Goal: Transaction & Acquisition: Purchase product/service

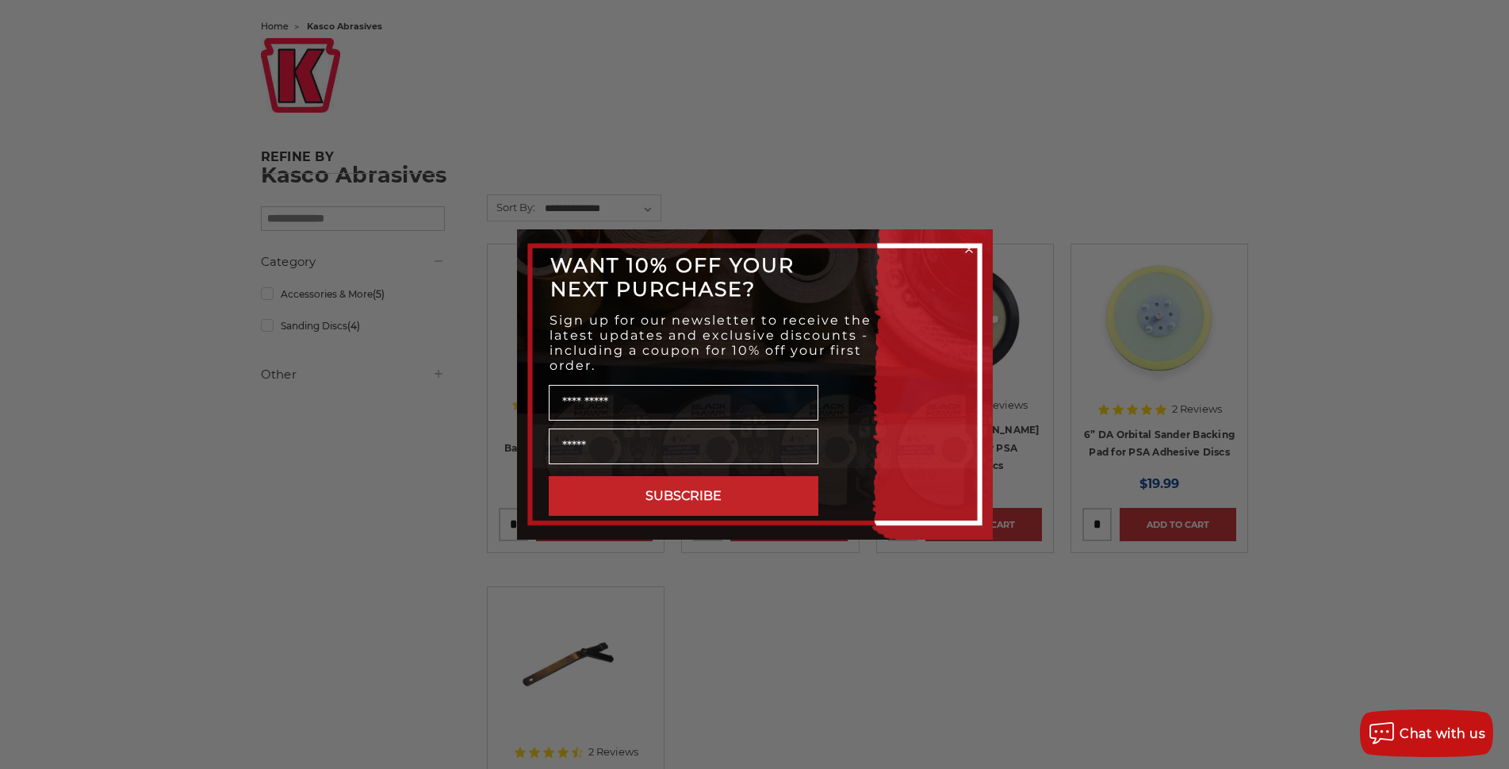
scroll to position [476, 0]
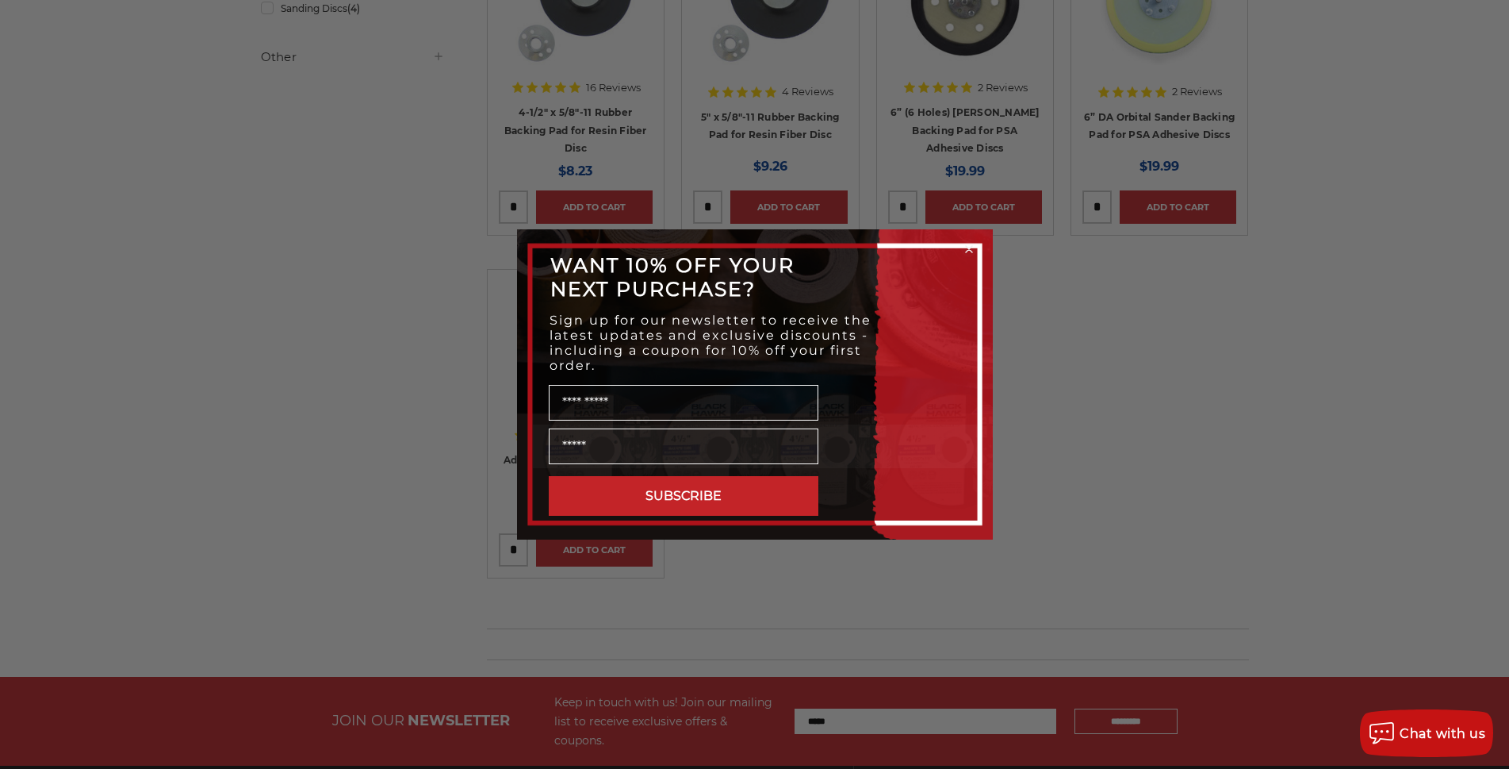
click at [964, 248] on circle "Close dialog" at bounding box center [968, 249] width 15 height 15
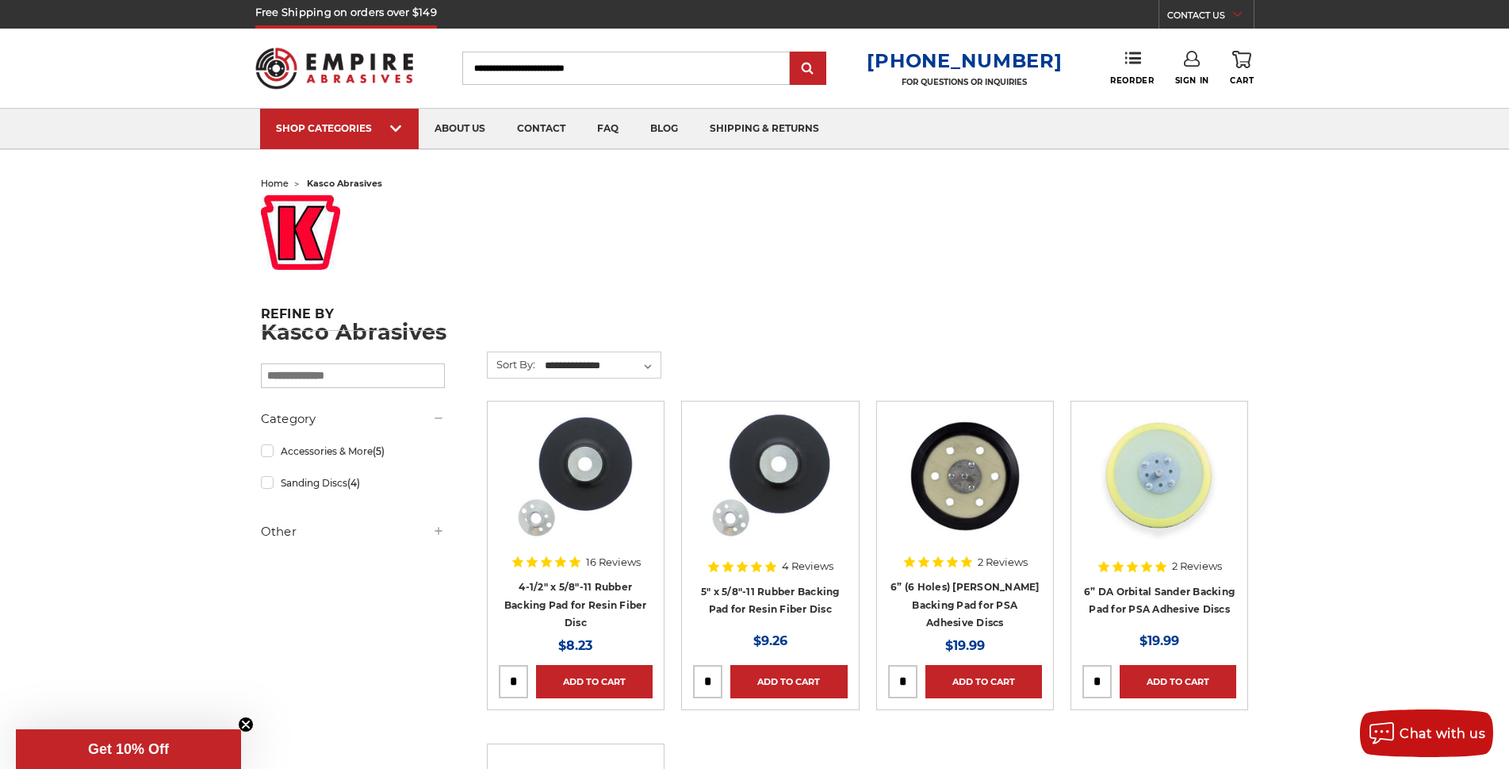
scroll to position [0, 0]
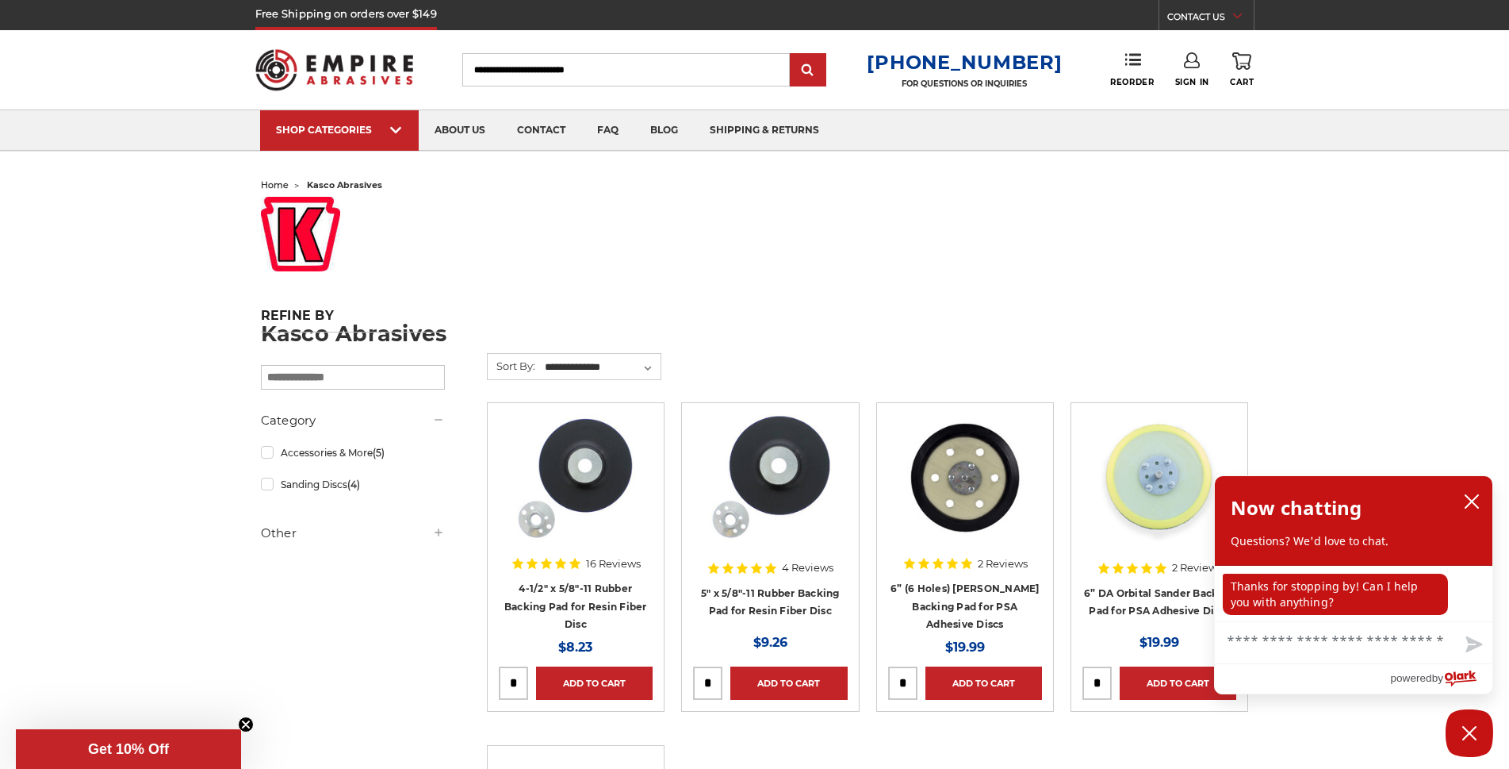
click at [550, 63] on input "Search" at bounding box center [626, 69] width 328 height 33
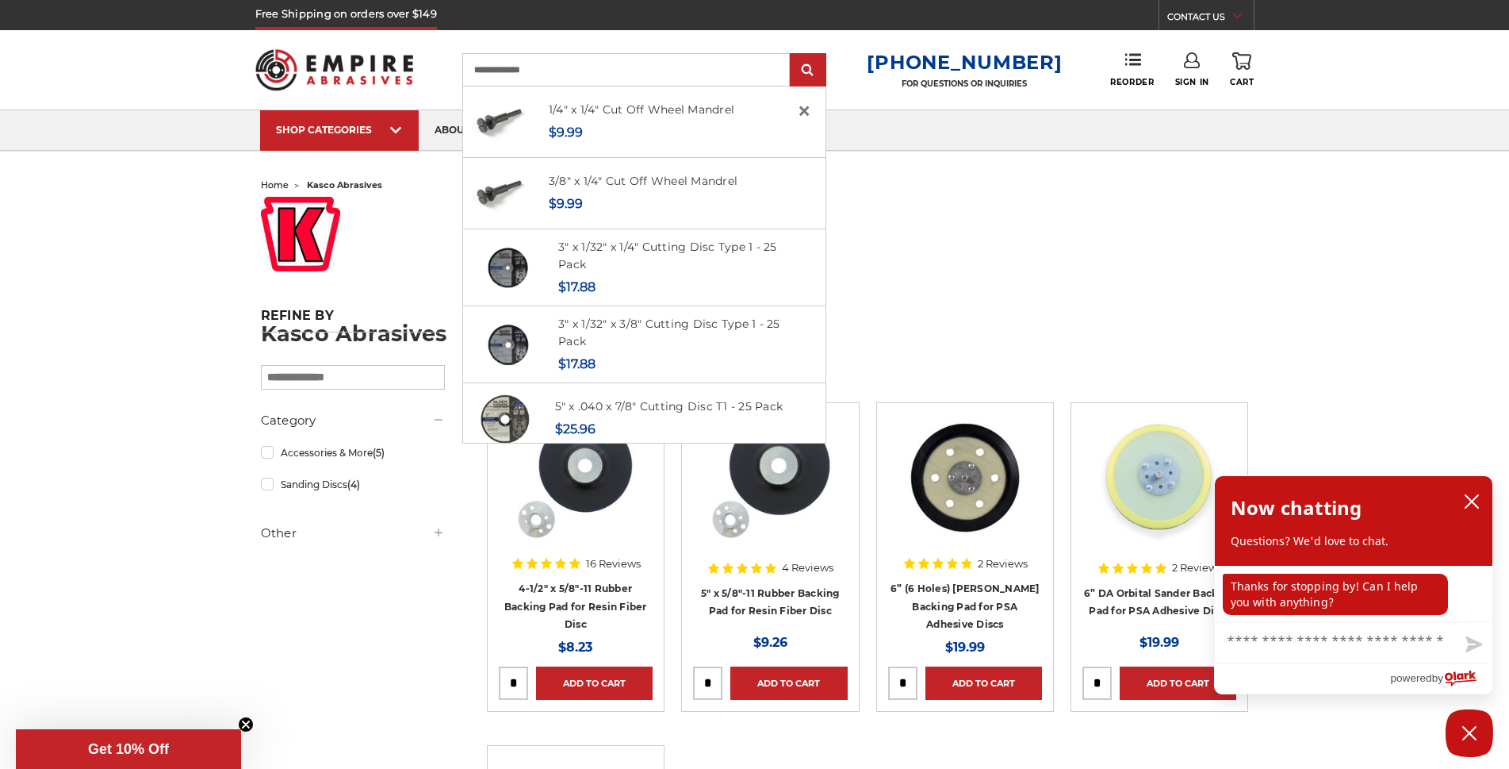
type input "**********"
click at [792, 55] on input "submit" at bounding box center [808, 71] width 32 height 32
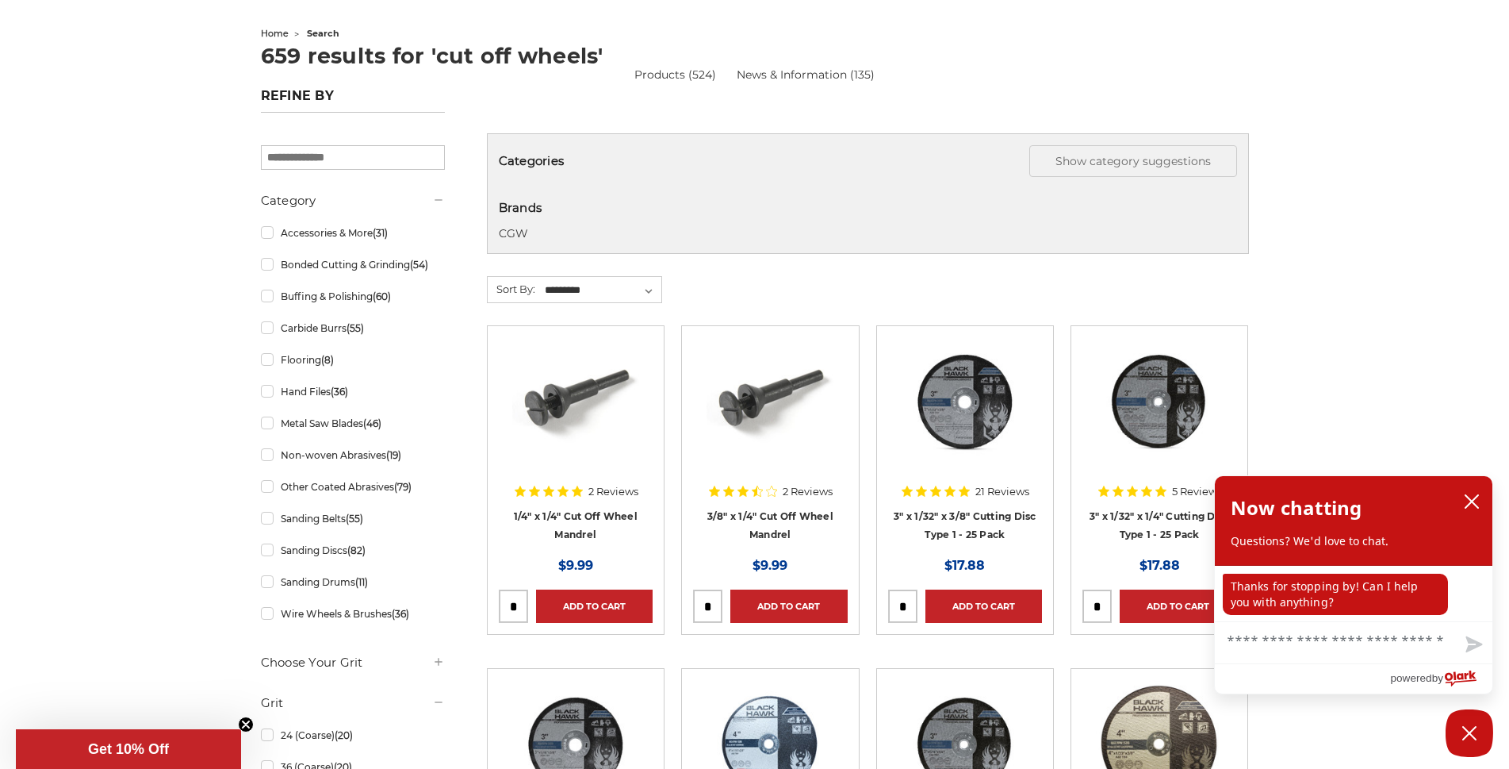
scroll to position [159, 0]
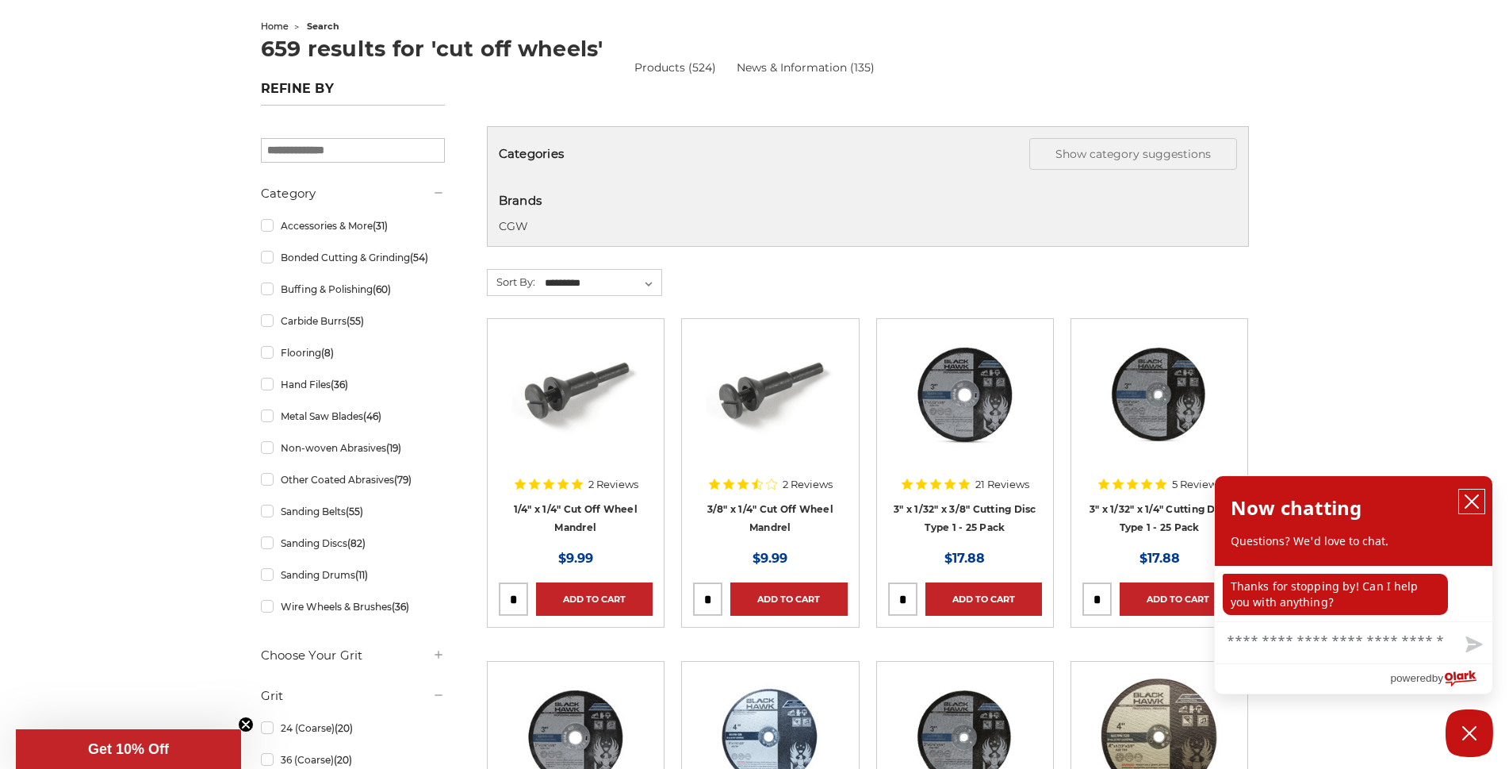
click at [1478, 503] on icon "close chatbox" at bounding box center [1472, 501] width 16 height 16
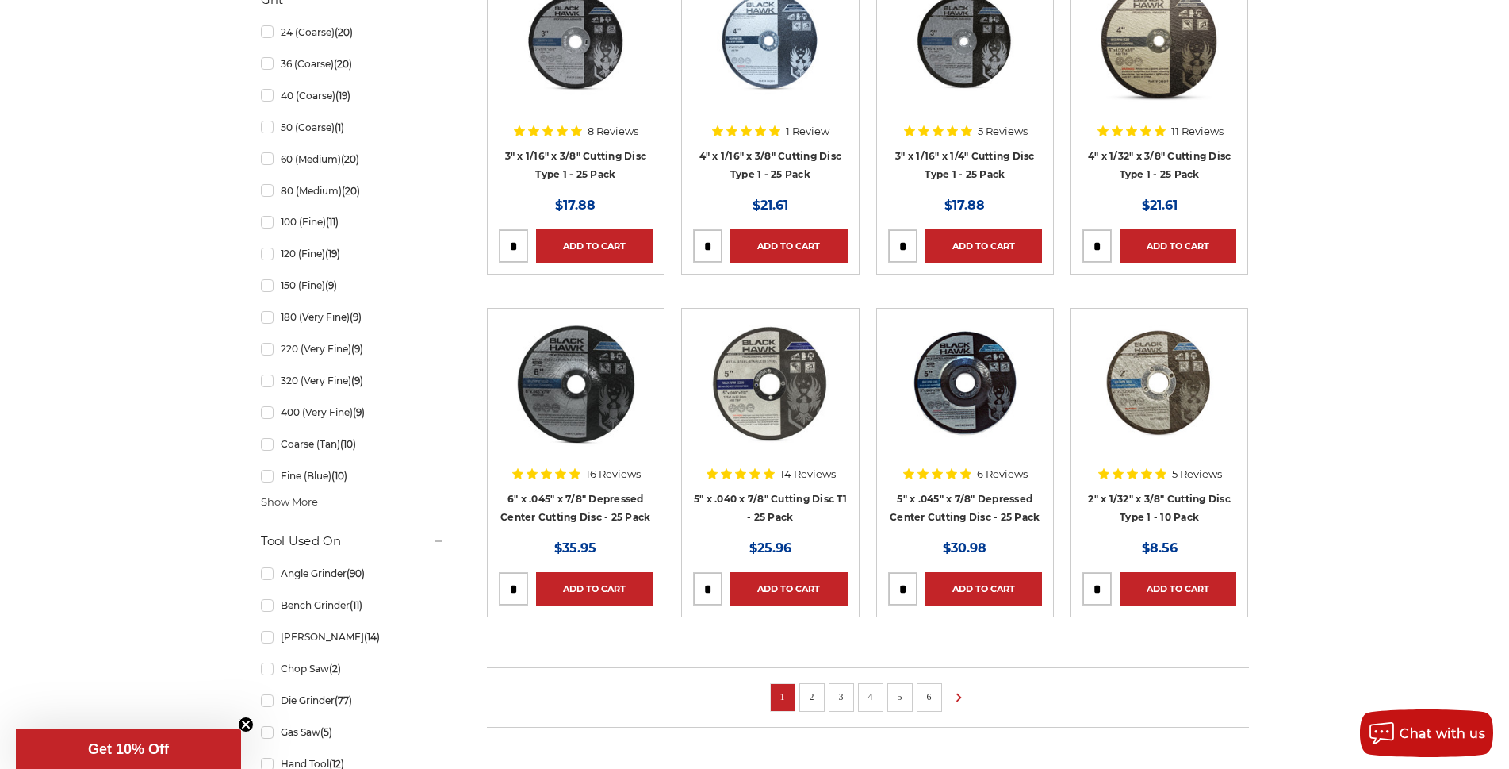
scroll to position [872, 0]
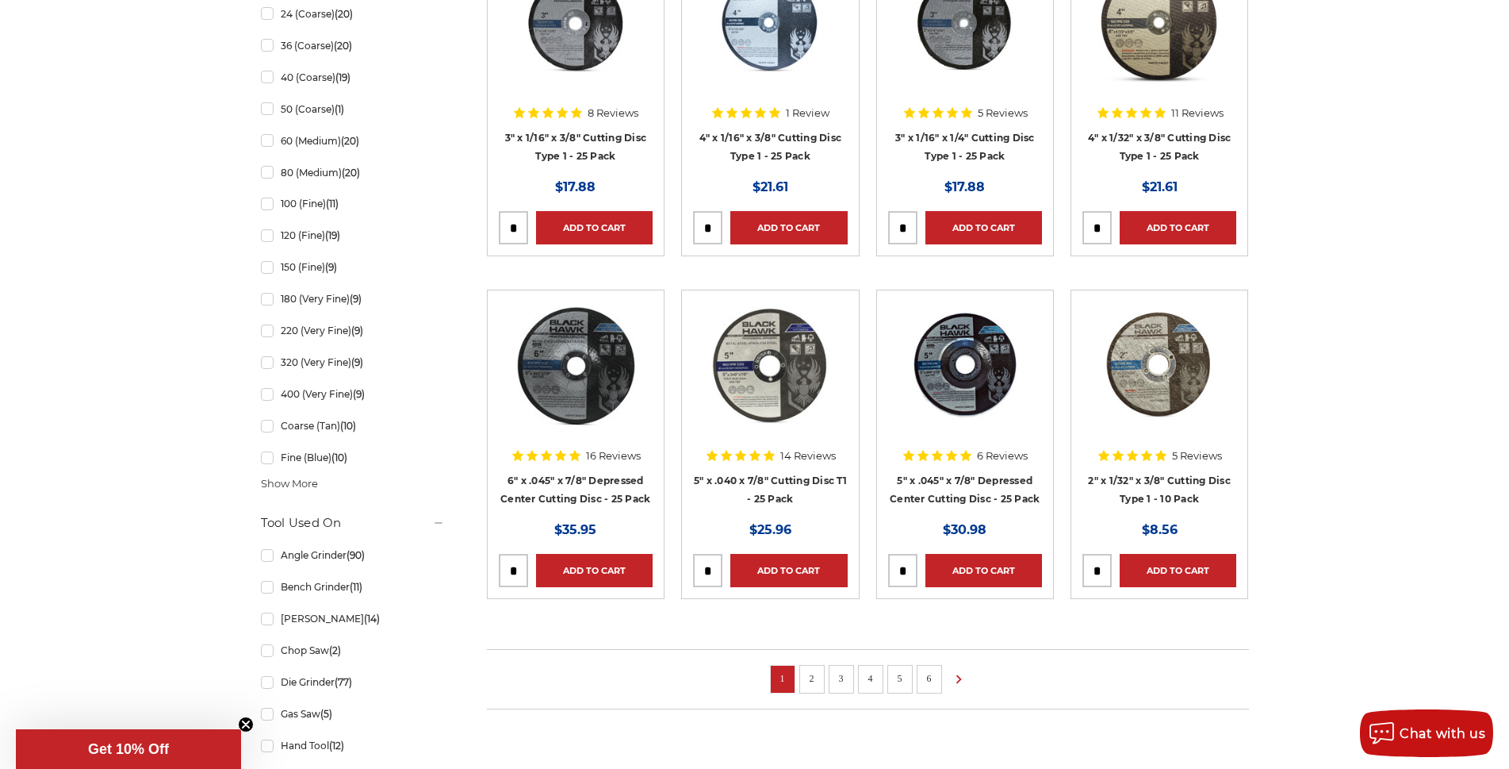
click at [811, 680] on link "2" at bounding box center [812, 677] width 16 height 17
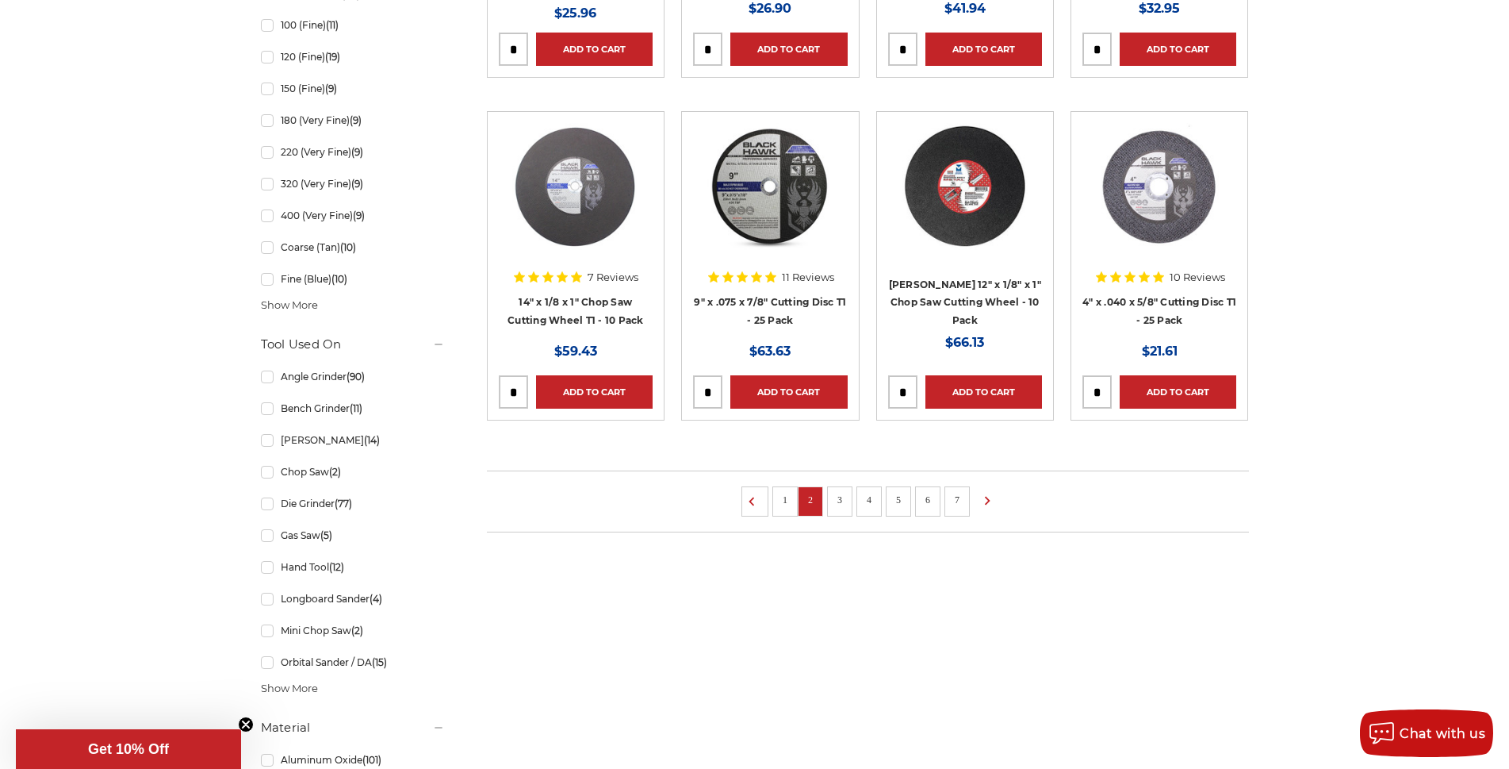
scroll to position [1110, 0]
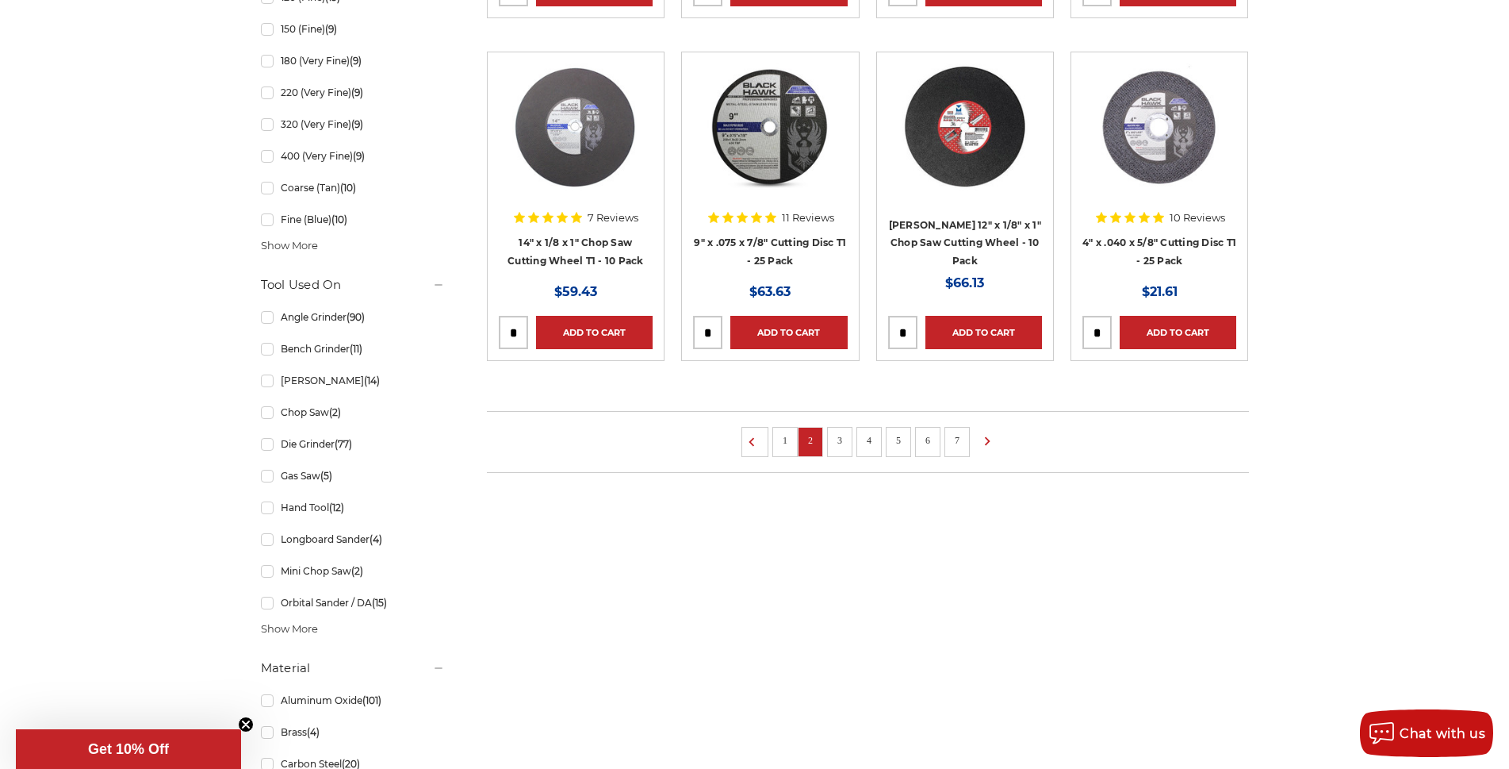
click at [839, 445] on link "3" at bounding box center [840, 439] width 16 height 17
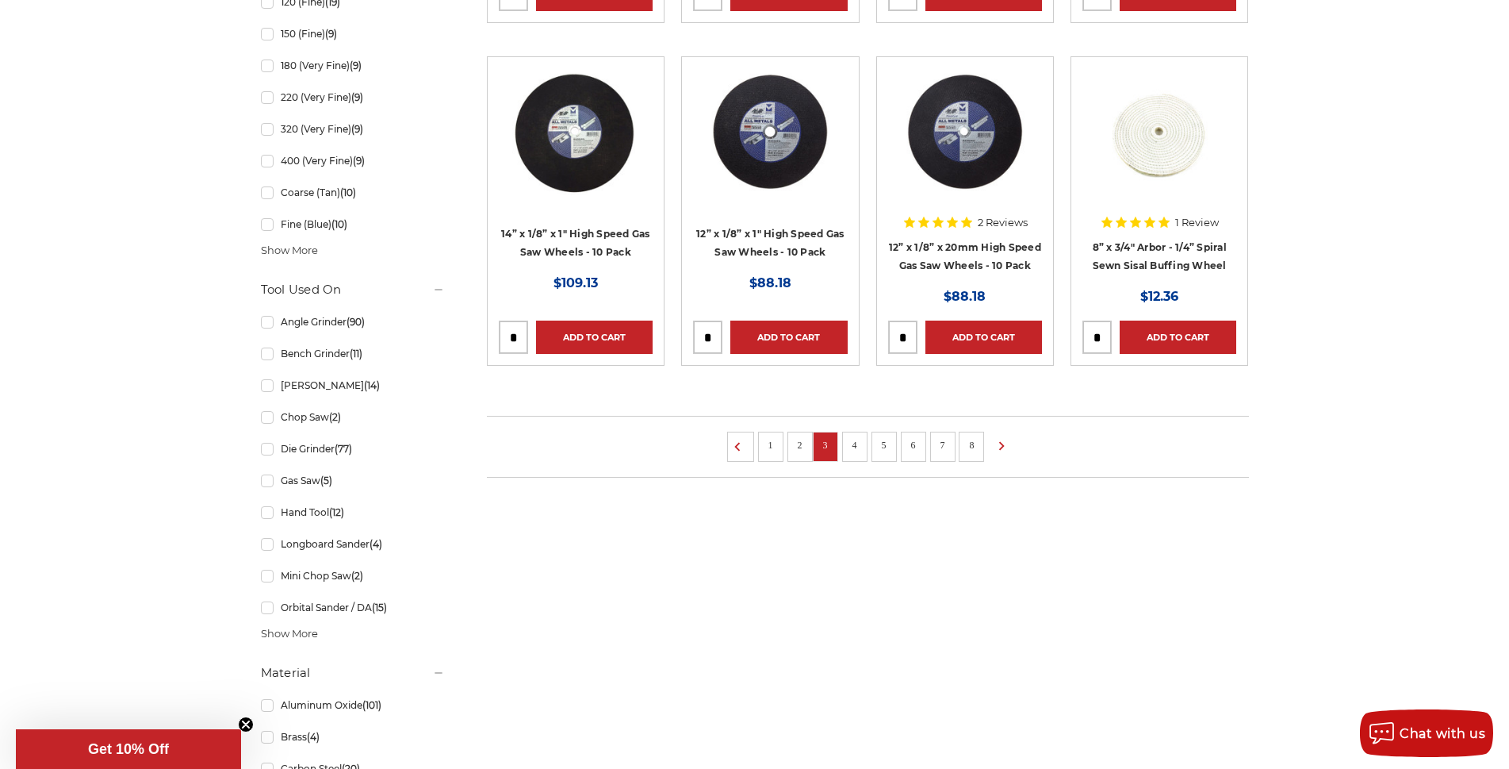
scroll to position [1110, 0]
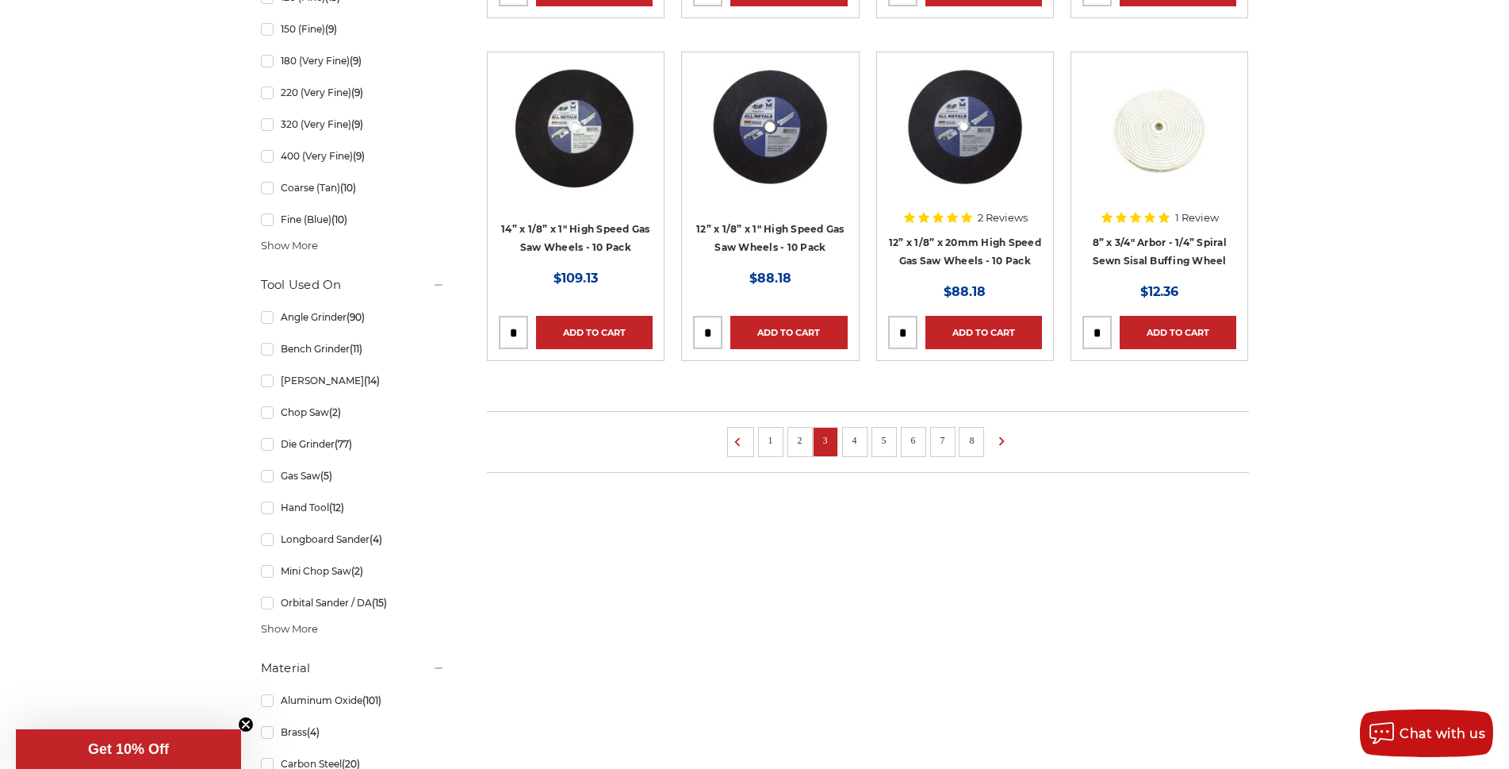
click at [849, 438] on link "4" at bounding box center [855, 439] width 16 height 17
